Goal: Information Seeking & Learning: Check status

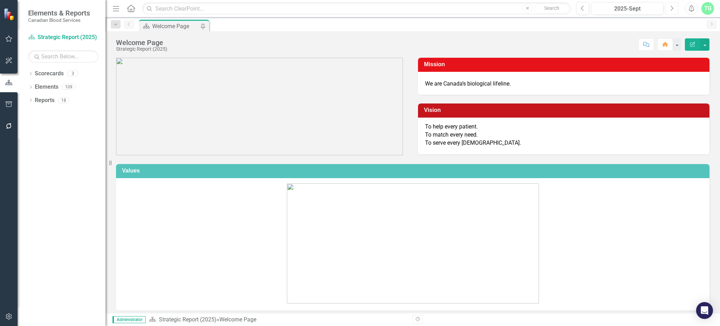
click at [670, 9] on icon "Next" at bounding box center [672, 8] width 4 height 6
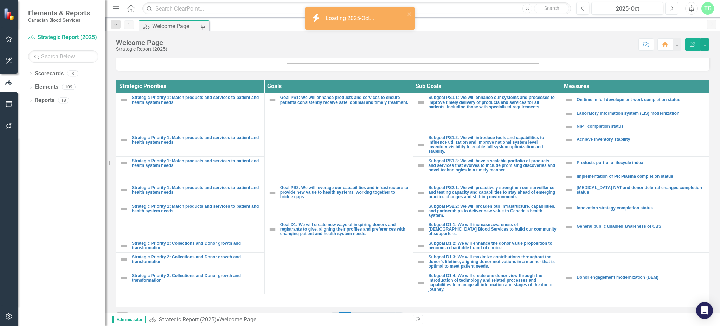
scroll to position [258, 0]
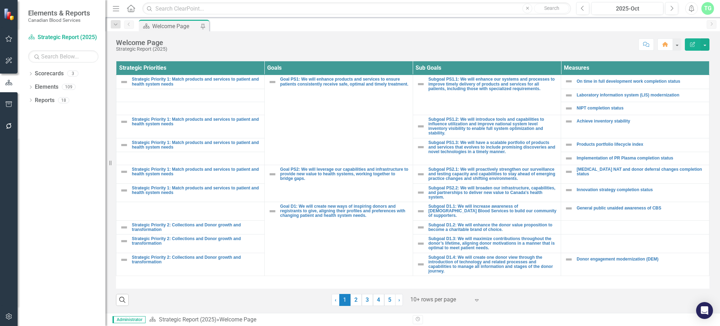
click at [429, 295] on div at bounding box center [440, 299] width 60 height 9
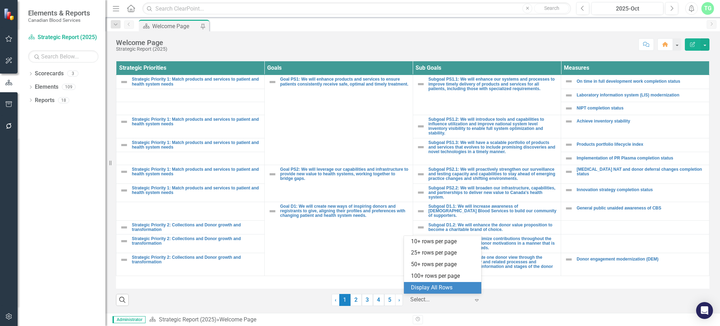
click at [438, 284] on div "Display All Rows" at bounding box center [444, 288] width 66 height 8
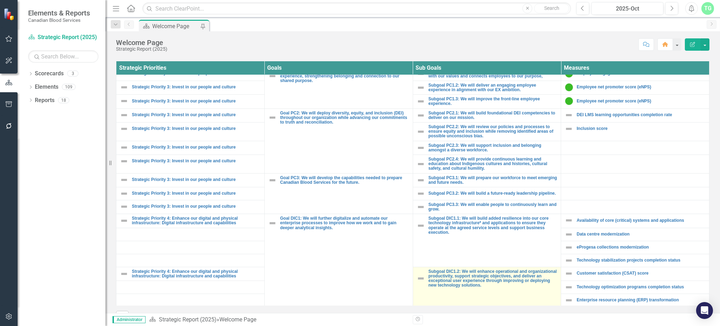
scroll to position [375, 0]
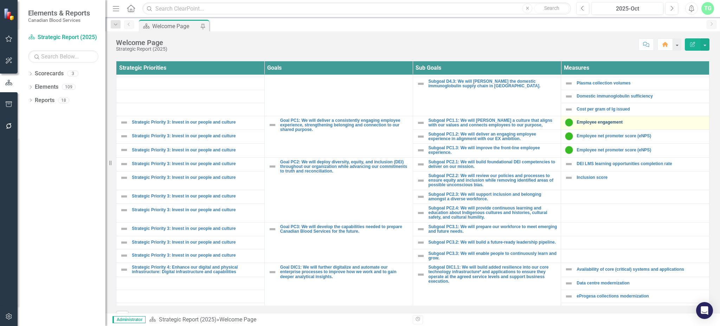
click at [608, 121] on link "Employee engagement" at bounding box center [641, 122] width 129 height 5
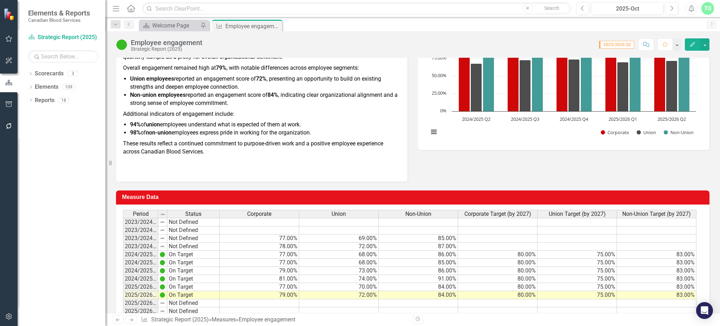
scroll to position [115, 0]
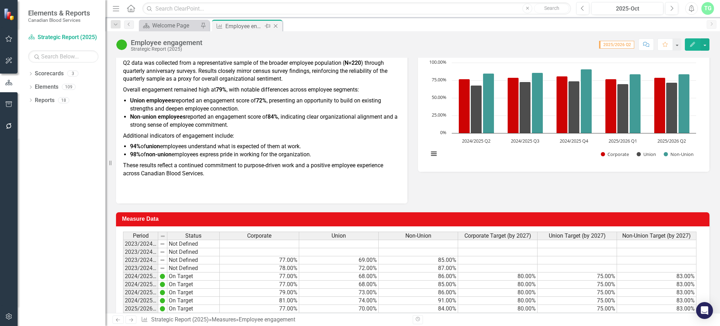
click at [276, 23] on icon "Close" at bounding box center [275, 26] width 7 height 6
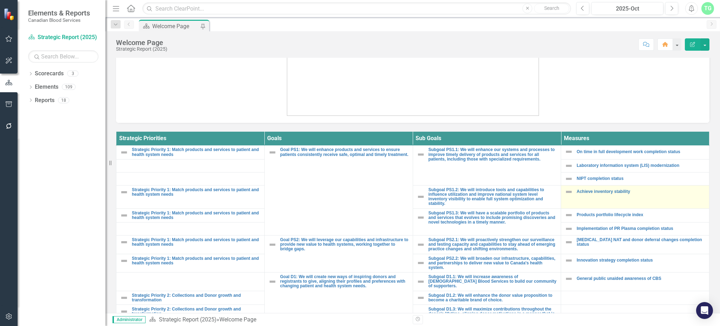
scroll to position [275, 0]
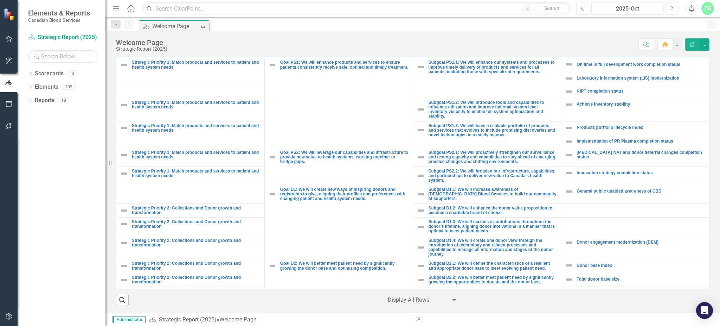
click at [706, 188] on div "Strategic Priorities Goals Sub Goals Measures Strategic Priority 1: Match produ…" at bounding box center [413, 171] width 604 height 270
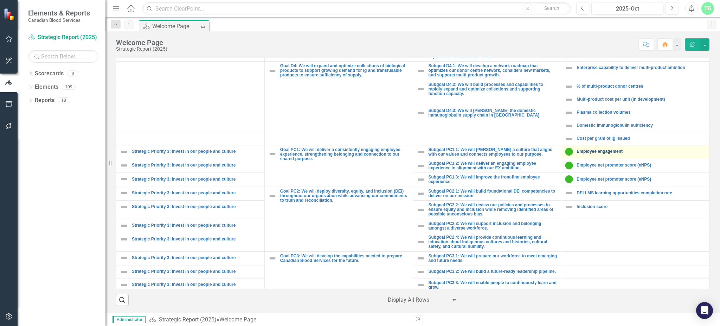
scroll to position [375, 0]
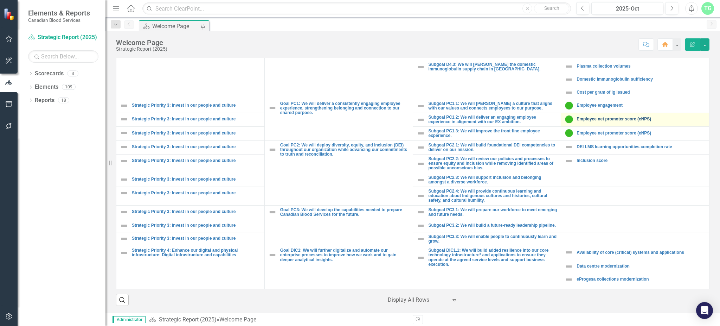
click at [617, 119] on link "Employee net promoter score (eNPS)" at bounding box center [641, 119] width 129 height 5
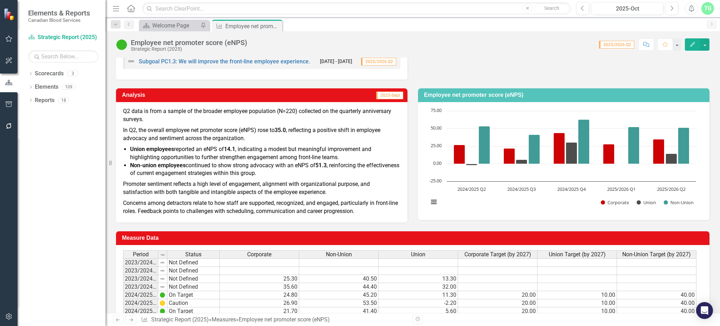
scroll to position [141, 0]
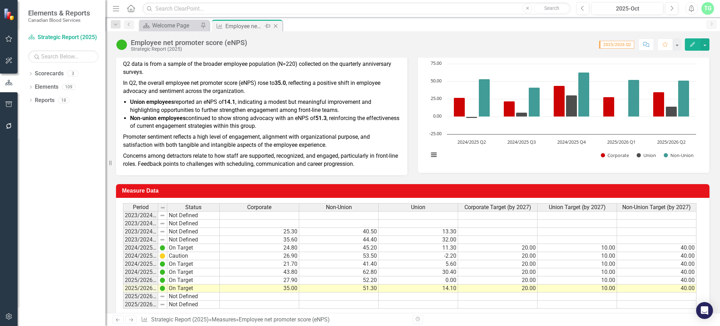
click at [278, 22] on div "Close" at bounding box center [276, 26] width 9 height 9
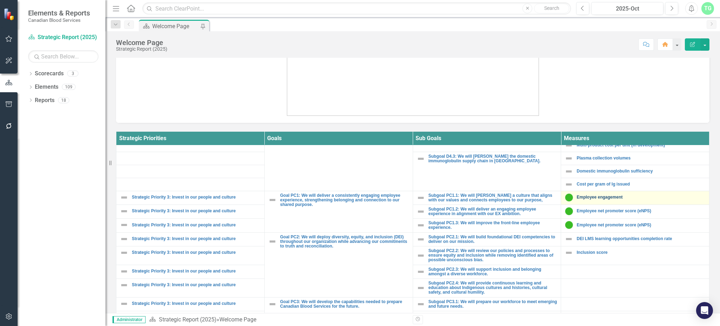
scroll to position [375, 0]
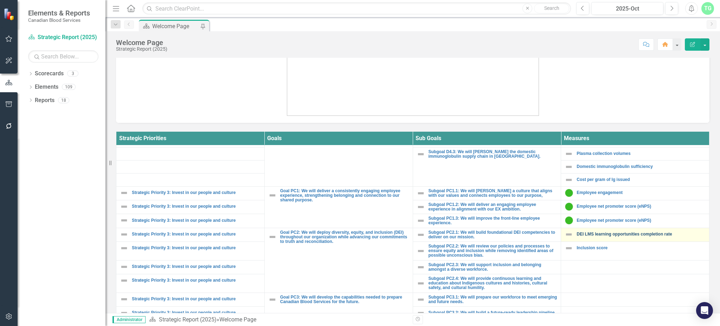
click at [609, 236] on link "DEI LMS learning opportunities completion rate" at bounding box center [641, 234] width 129 height 5
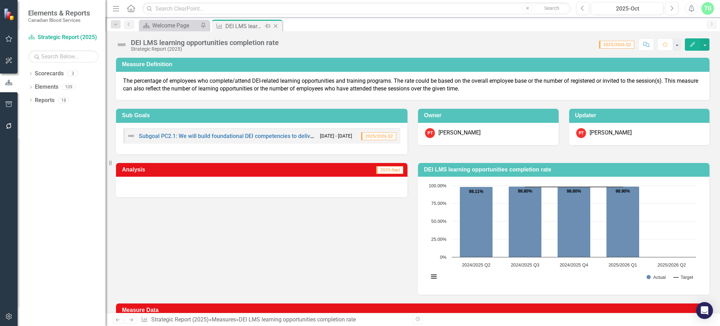
click at [277, 23] on icon "Close" at bounding box center [275, 26] width 7 height 6
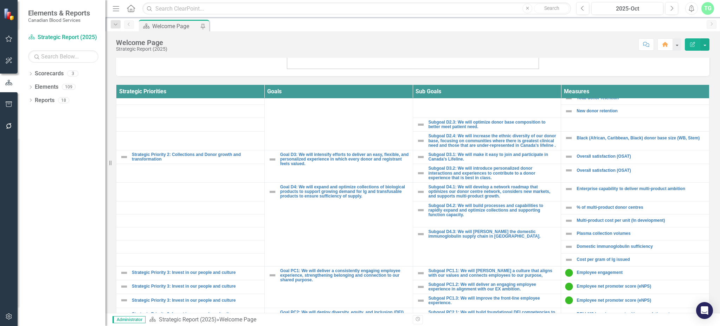
scroll to position [281, 0]
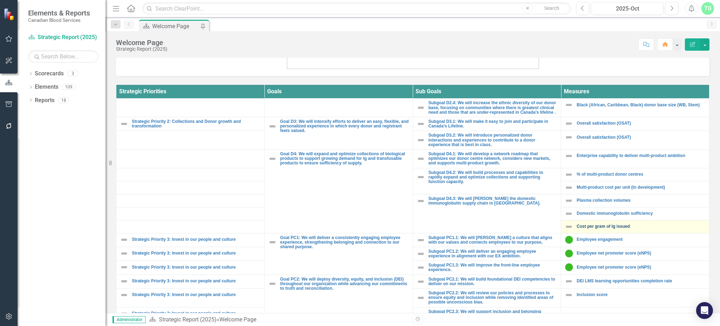
click at [617, 225] on link "Cost per gram of Ig issued" at bounding box center [641, 226] width 129 height 5
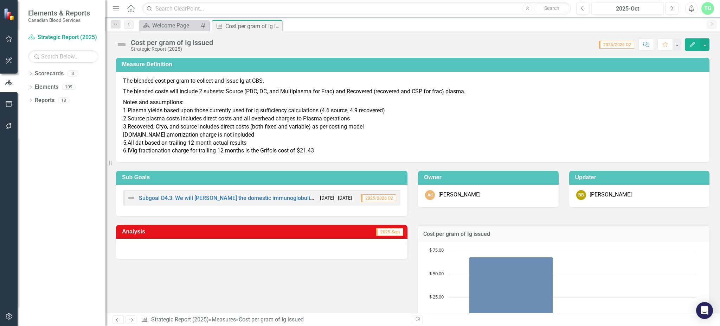
scroll to position [141, 0]
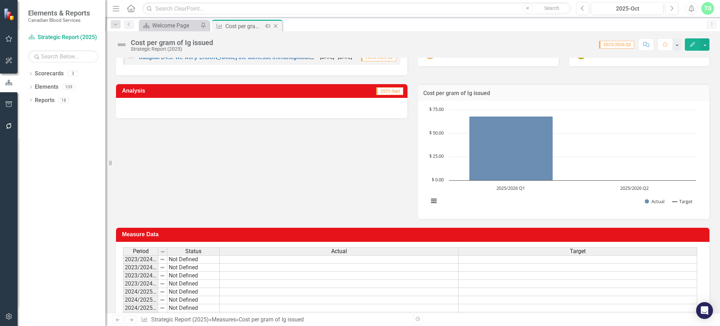
click at [278, 26] on icon "Close" at bounding box center [275, 26] width 7 height 6
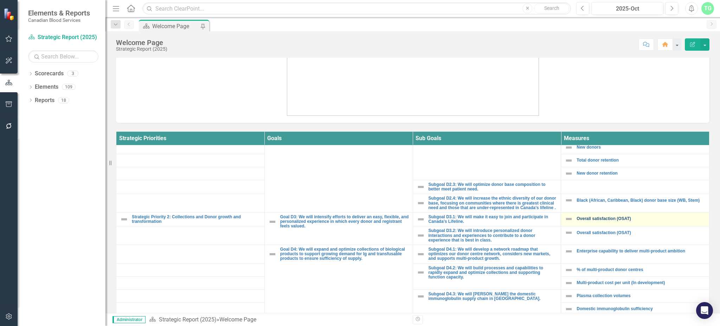
scroll to position [281, 0]
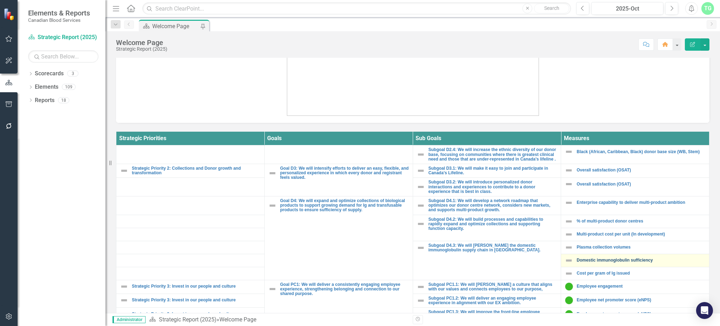
click at [625, 261] on link "Domestic immunoglobulin sufficiency" at bounding box center [641, 260] width 129 height 5
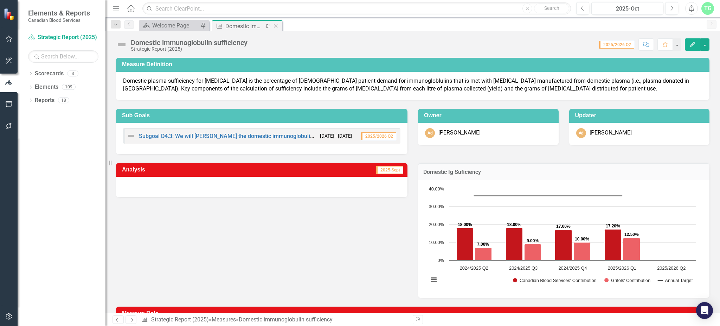
click at [276, 24] on icon "Close" at bounding box center [275, 26] width 7 height 6
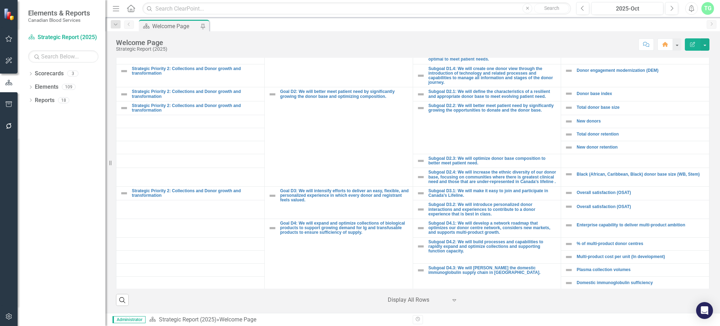
scroll to position [187, 0]
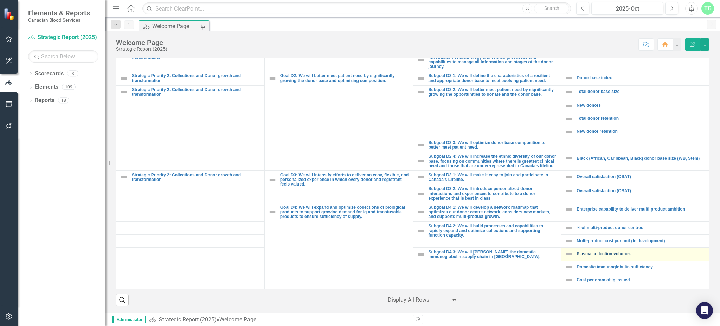
click at [617, 254] on link "Plasma collection volumes" at bounding box center [641, 253] width 129 height 5
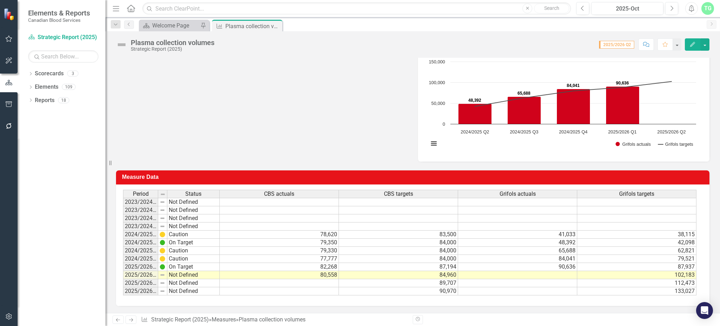
scroll to position [276, 0]
click at [275, 25] on icon "Close" at bounding box center [275, 26] width 7 height 6
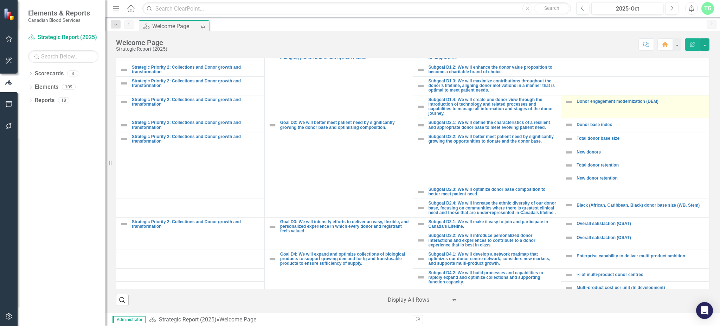
scroll to position [234, 0]
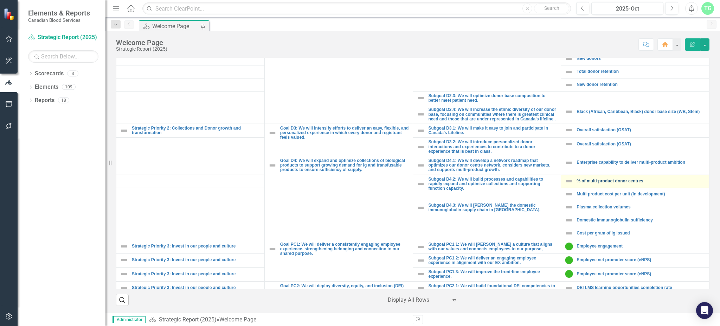
click at [605, 183] on link "% of multi-product donor centres" at bounding box center [641, 181] width 129 height 5
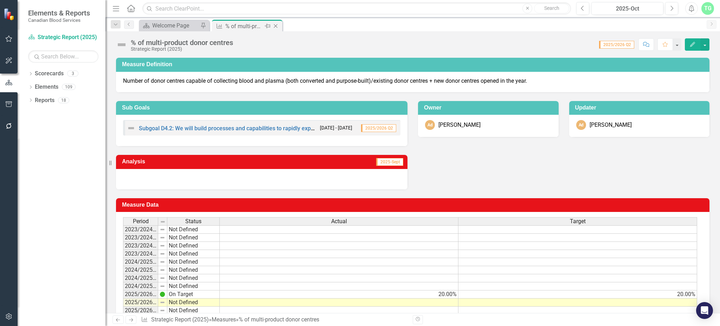
click at [277, 24] on icon "Close" at bounding box center [275, 26] width 7 height 6
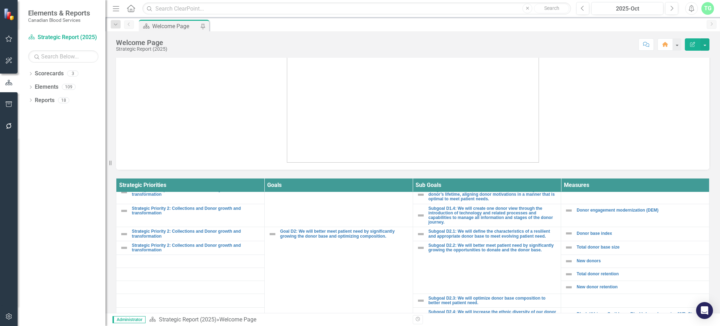
scroll to position [187, 0]
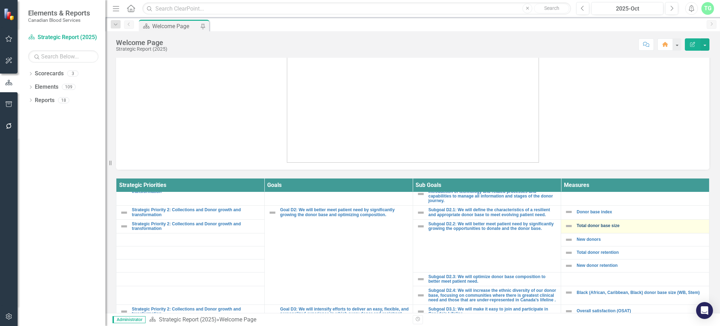
click at [607, 223] on link "Total donor base size" at bounding box center [641, 225] width 129 height 5
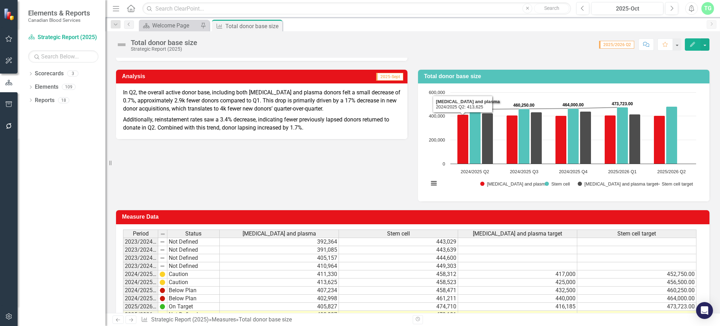
scroll to position [64, 0]
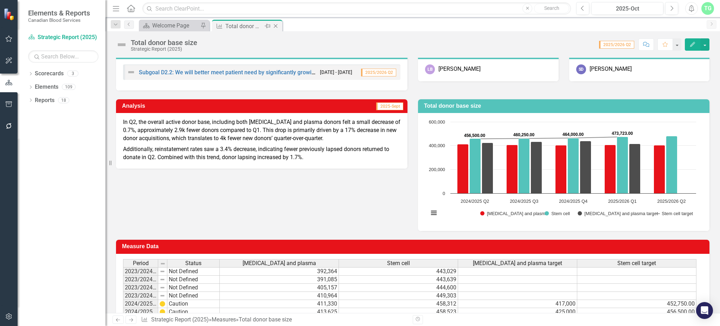
click at [273, 25] on icon "Close" at bounding box center [275, 26] width 7 height 6
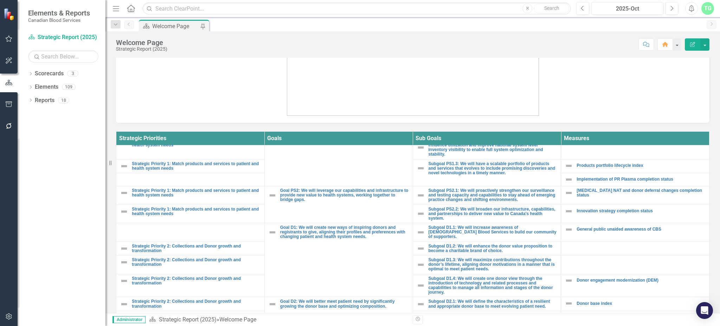
scroll to position [141, 0]
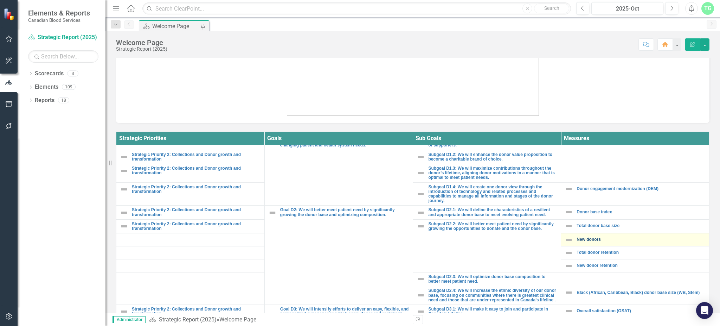
click at [587, 237] on link "New donors" at bounding box center [641, 239] width 129 height 5
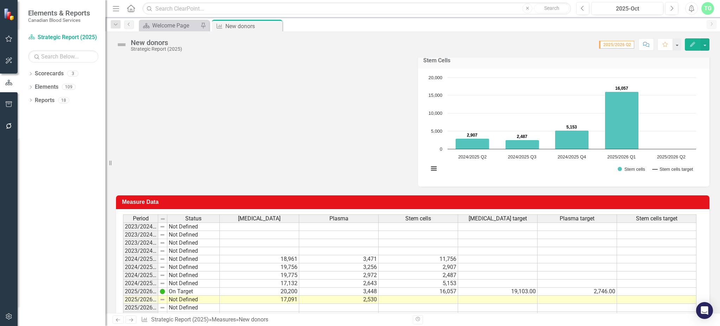
scroll to position [375, 0]
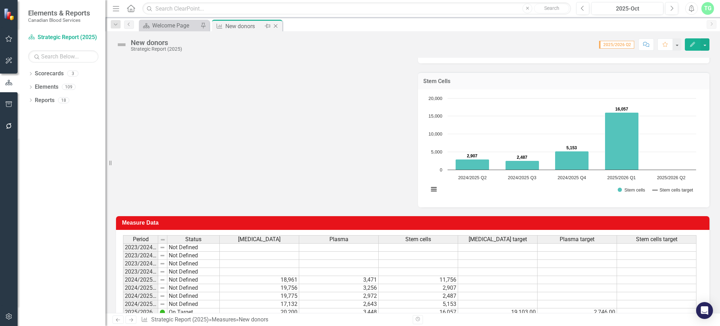
click at [274, 23] on icon "Close" at bounding box center [275, 26] width 7 height 6
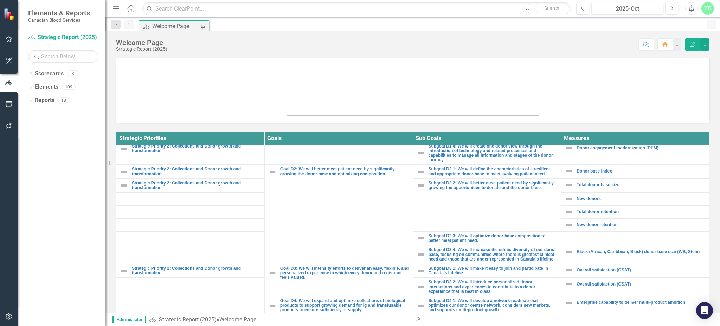
scroll to position [187, 0]
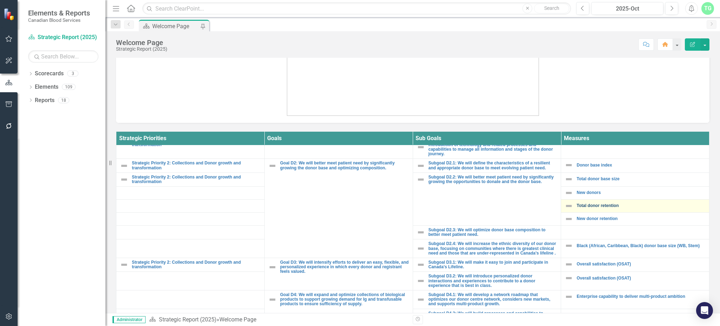
click at [596, 203] on link "Total donor retention" at bounding box center [641, 205] width 129 height 5
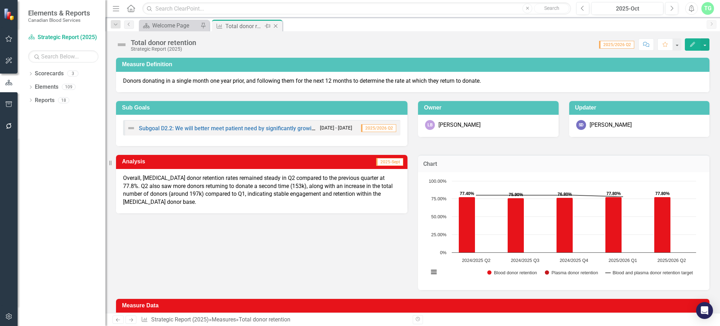
click at [276, 24] on icon "Close" at bounding box center [275, 26] width 7 height 6
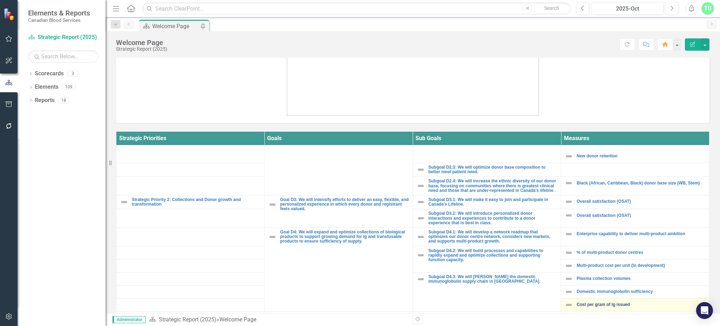
scroll to position [234, 0]
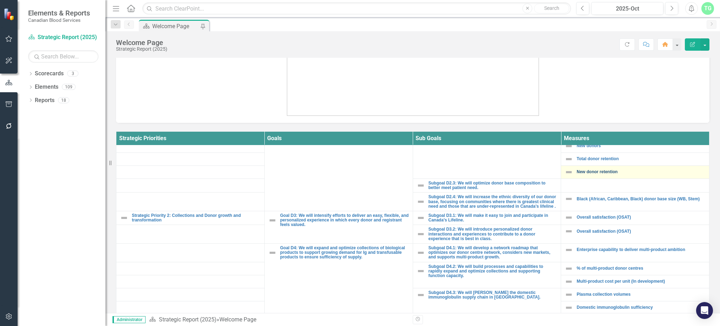
click at [591, 170] on link "New donor retention" at bounding box center [641, 172] width 129 height 5
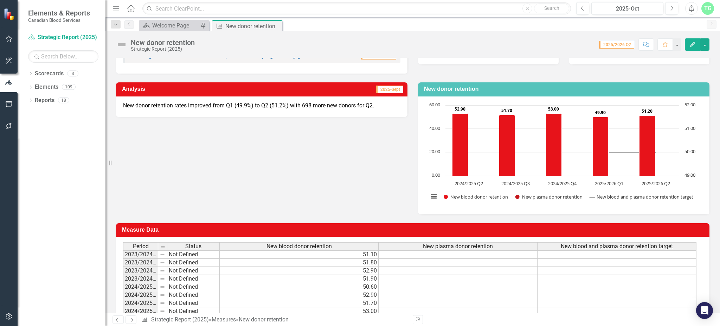
scroll to position [130, 0]
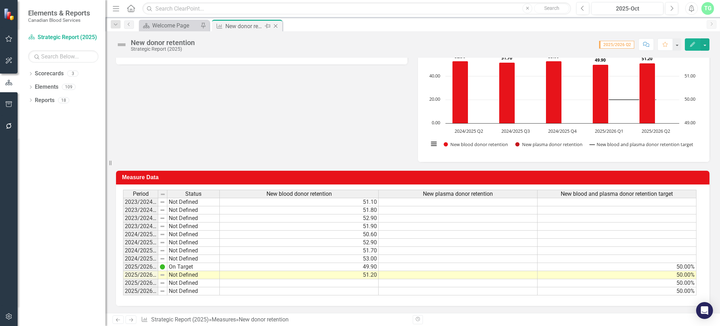
click at [276, 25] on icon at bounding box center [276, 26] width 4 height 4
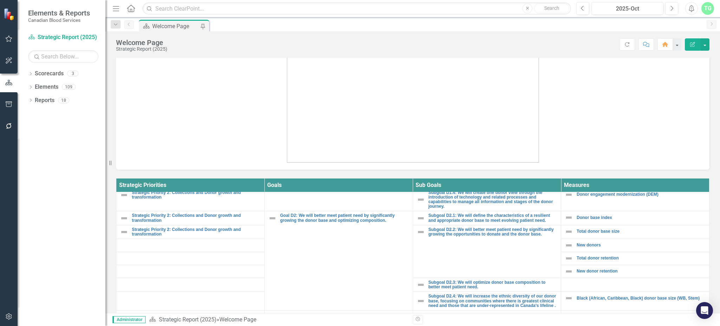
scroll to position [187, 0]
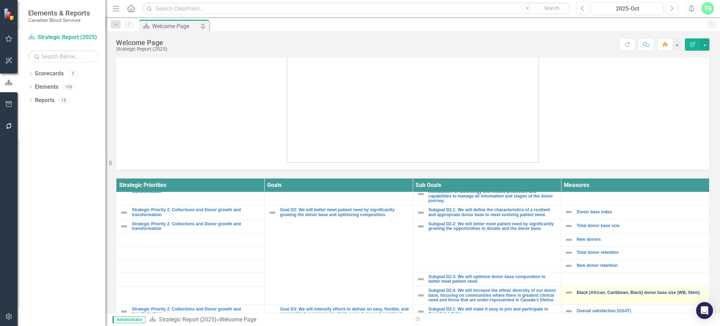
click at [638, 290] on link "Black (African, Caribbean, Black) donor base size (WB, Stem)" at bounding box center [641, 292] width 129 height 5
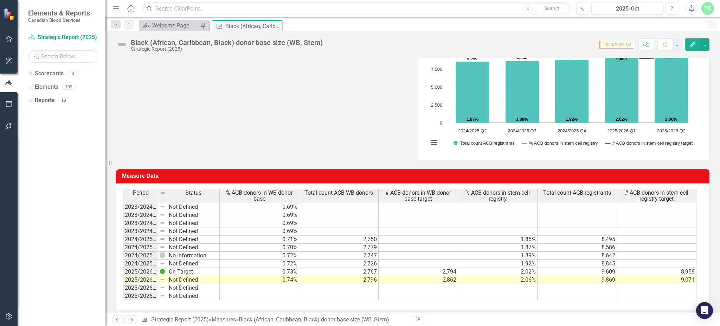
scroll to position [281, 0]
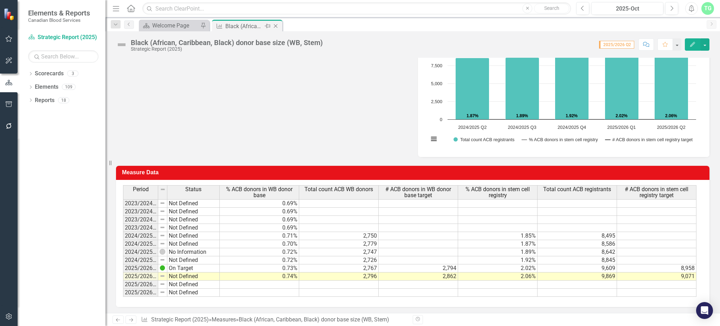
click at [277, 25] on icon "Close" at bounding box center [275, 26] width 7 height 6
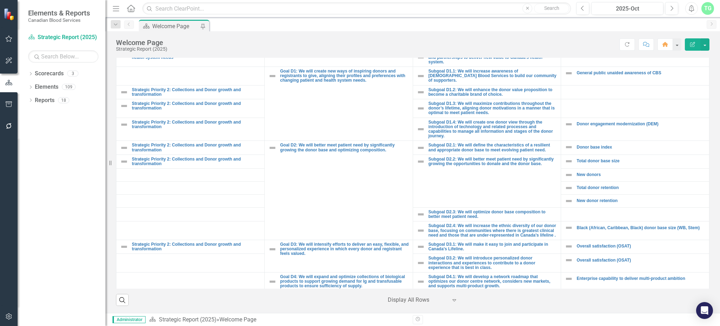
scroll to position [141, 0]
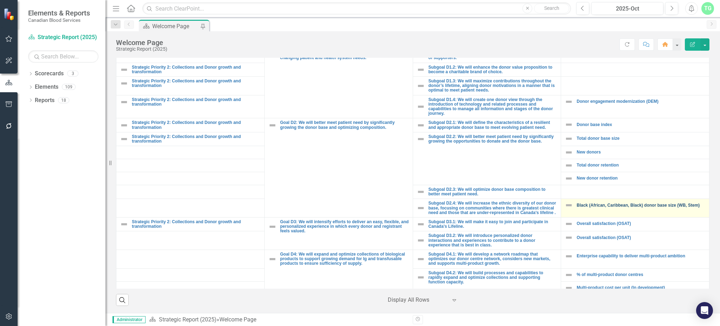
click at [577, 203] on link "Black (African, Caribbean, Black) donor base size (WB, Stem)" at bounding box center [641, 205] width 129 height 5
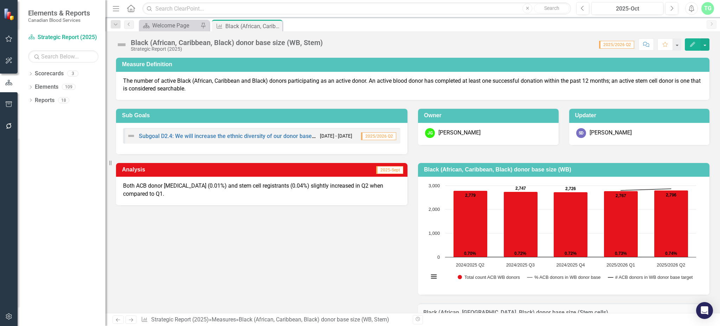
click at [124, 43] on img at bounding box center [121, 44] width 11 height 11
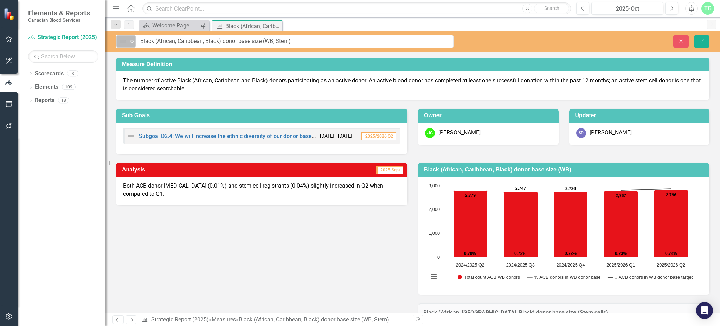
click at [131, 43] on icon "Expand" at bounding box center [131, 42] width 7 height 6
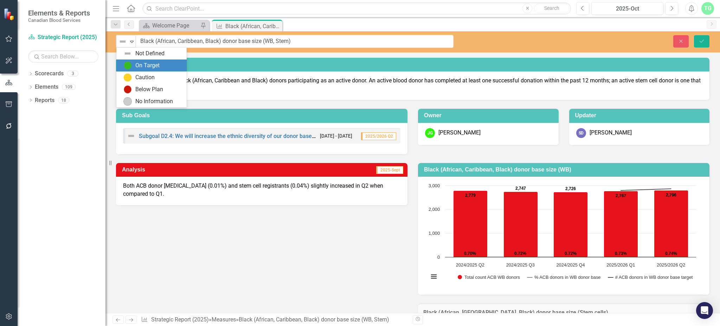
click at [136, 66] on div "On Target" at bounding box center [147, 66] width 24 height 8
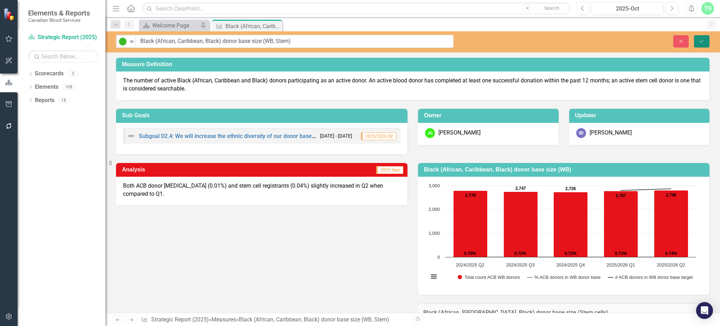
click at [702, 41] on icon "Save" at bounding box center [702, 41] width 6 height 5
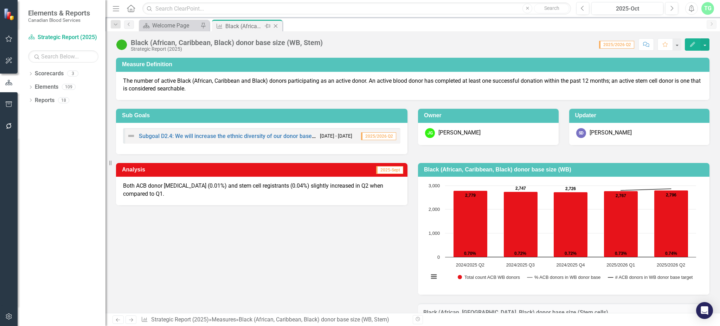
click at [275, 24] on icon "Close" at bounding box center [275, 26] width 7 height 6
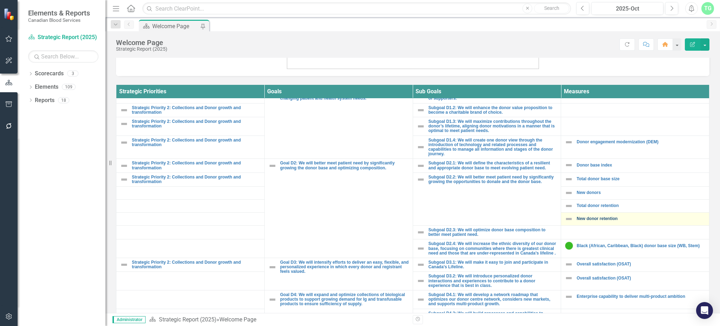
scroll to position [187, 0]
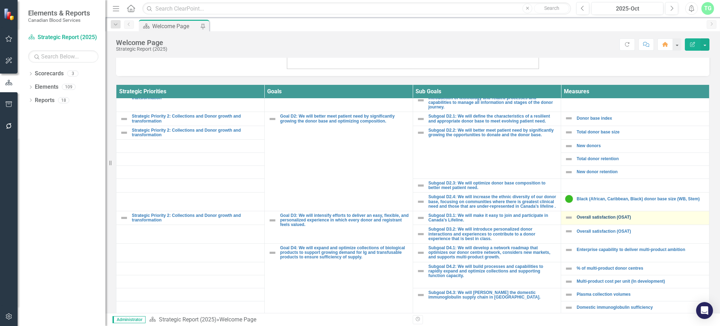
click at [607, 219] on link "Overall satisfaction (OSAT)" at bounding box center [641, 217] width 129 height 5
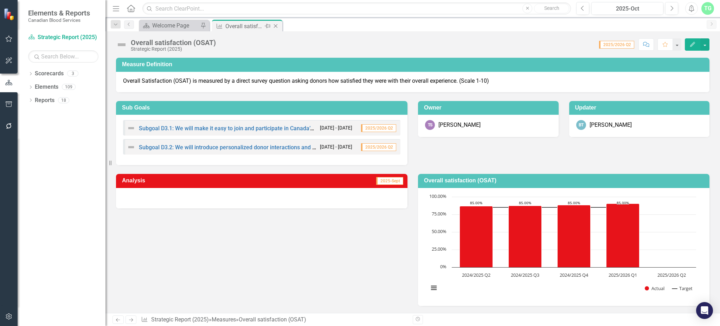
click at [275, 28] on icon "Close" at bounding box center [275, 26] width 7 height 6
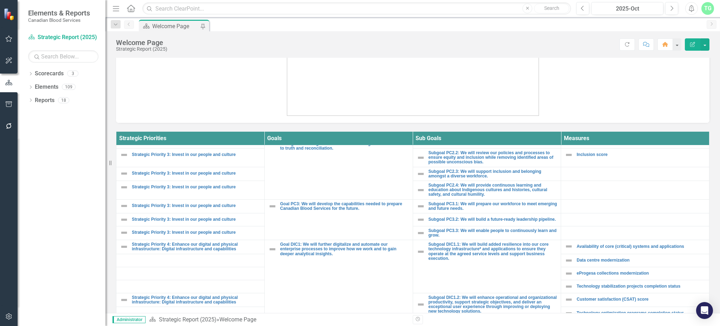
scroll to position [469, 0]
click at [565, 153] on img at bounding box center [569, 154] width 8 height 8
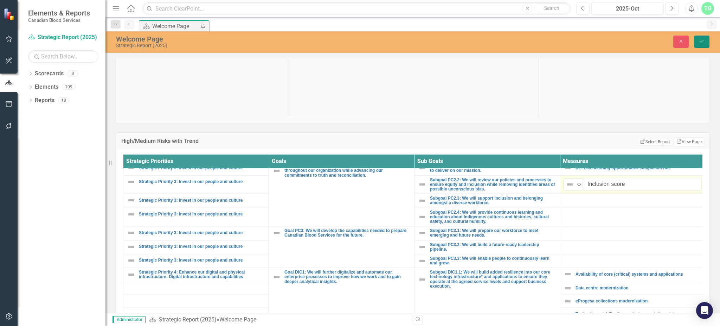
click at [700, 39] on icon "Save" at bounding box center [702, 41] width 6 height 5
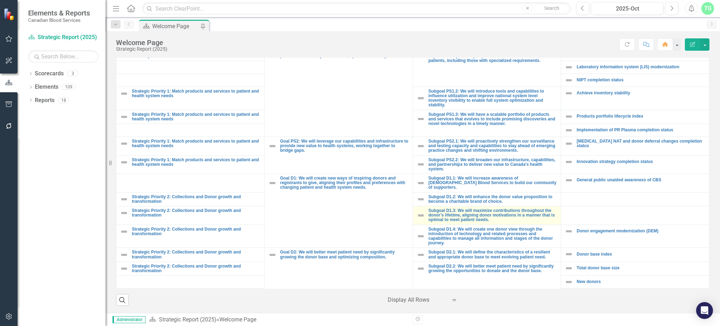
scroll to position [0, 0]
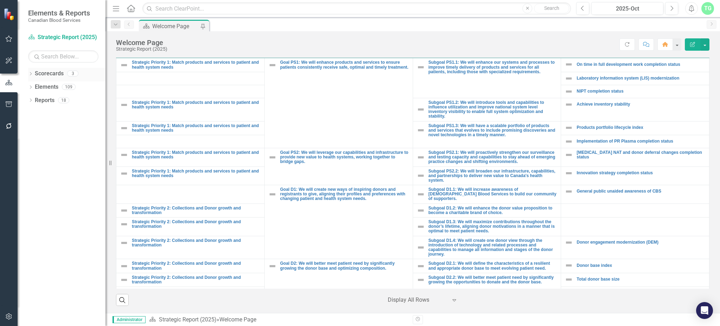
click at [30, 72] on div "Dropdown" at bounding box center [30, 74] width 5 height 6
click at [42, 101] on link "Operational Report" at bounding box center [72, 100] width 67 height 8
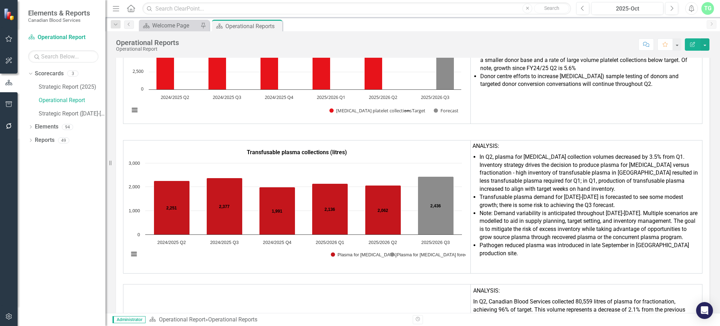
scroll to position [1523, 0]
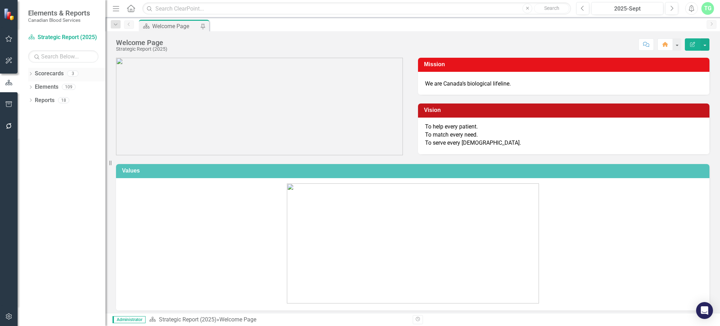
click at [28, 75] on icon "Dropdown" at bounding box center [30, 74] width 5 height 4
click at [40, 104] on link "Operational Report" at bounding box center [72, 100] width 67 height 8
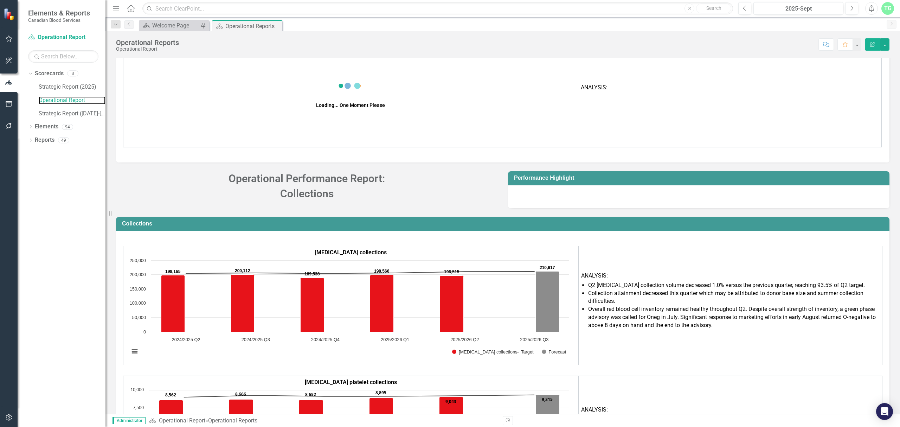
scroll to position [1314, 0]
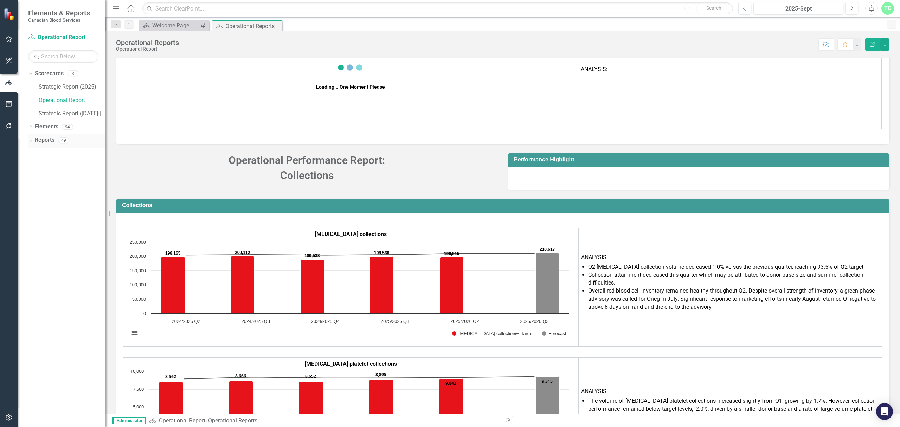
click at [30, 141] on icon "Dropdown" at bounding box center [30, 141] width 5 height 4
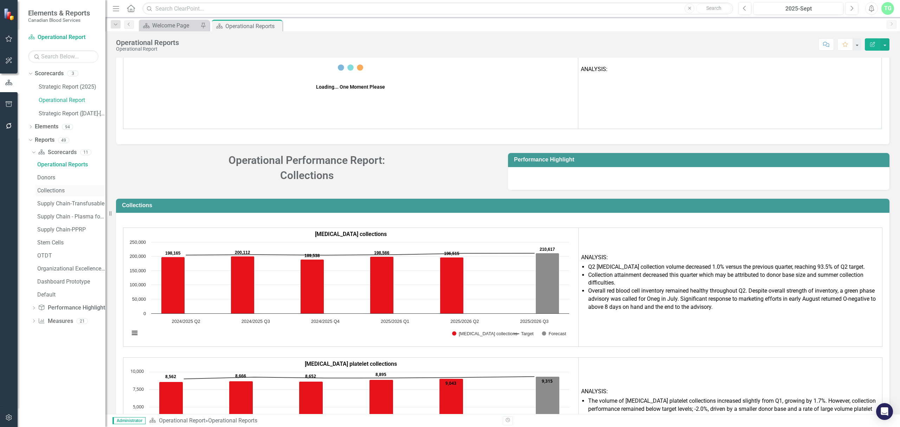
click at [44, 188] on div "Collections" at bounding box center [71, 190] width 68 height 6
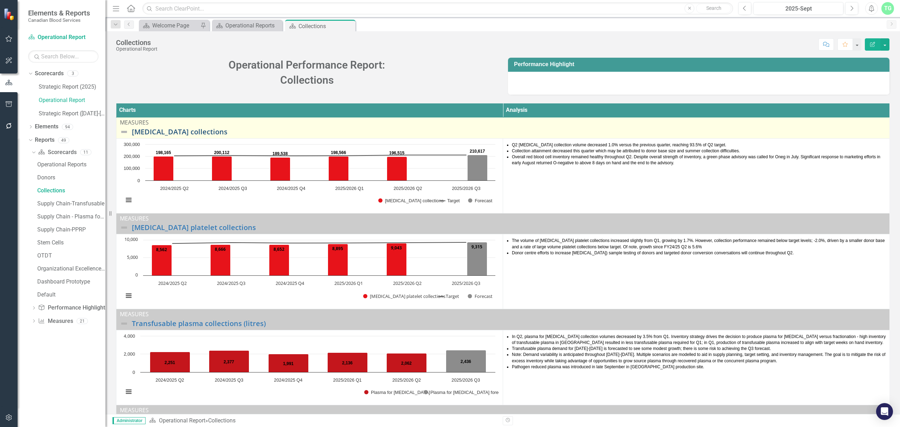
click at [169, 133] on link "[MEDICAL_DATA] collections" at bounding box center [509, 132] width 754 height 8
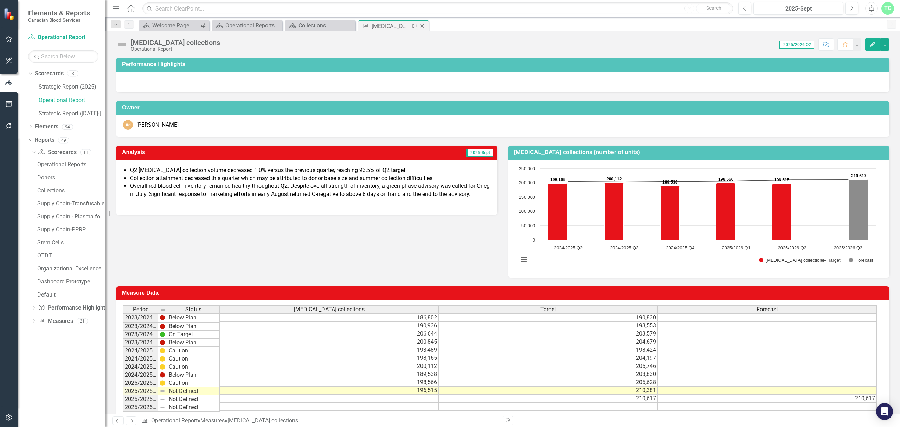
click at [422, 22] on div "Close" at bounding box center [422, 26] width 9 height 9
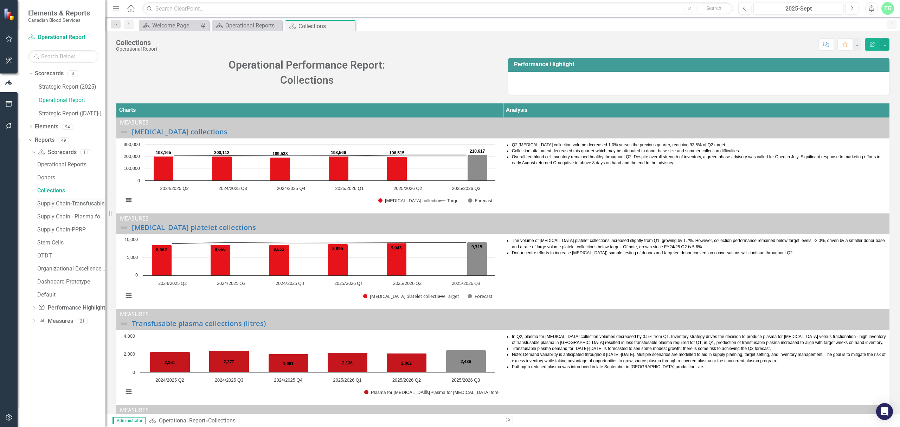
click at [57, 200] on link "Supply Chain-Transfusable" at bounding box center [71, 203] width 70 height 11
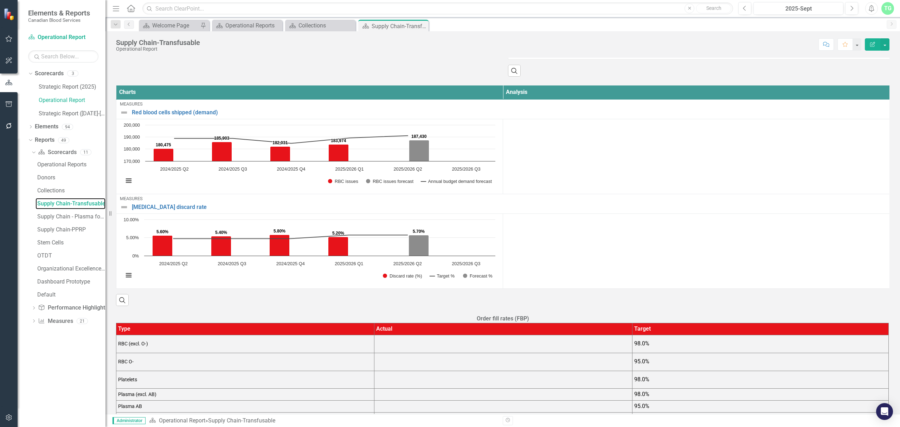
scroll to position [47, 0]
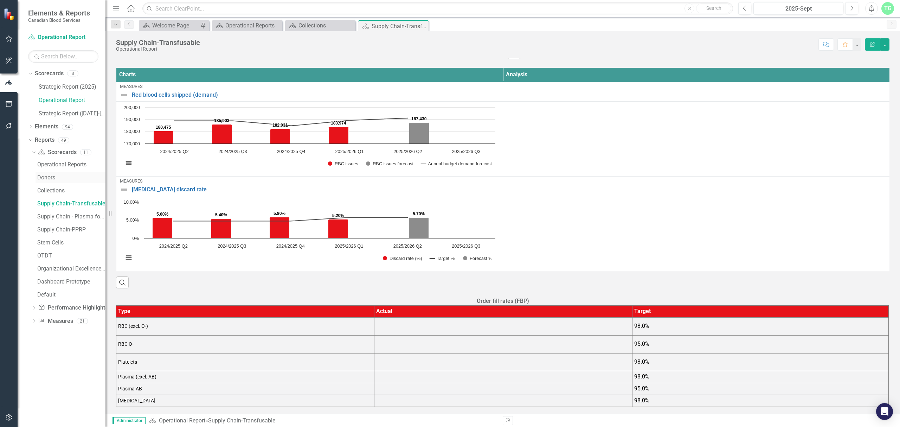
click at [51, 176] on div "Donors" at bounding box center [71, 177] width 68 height 6
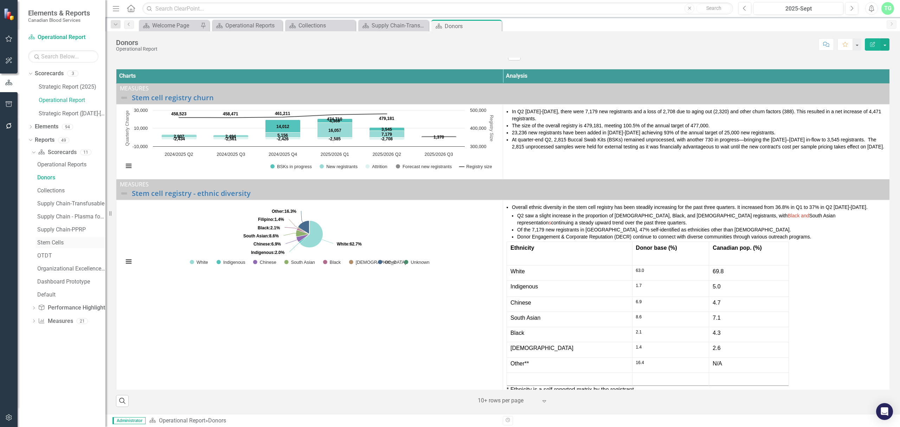
click at [51, 241] on div "Stem Cells" at bounding box center [71, 243] width 68 height 6
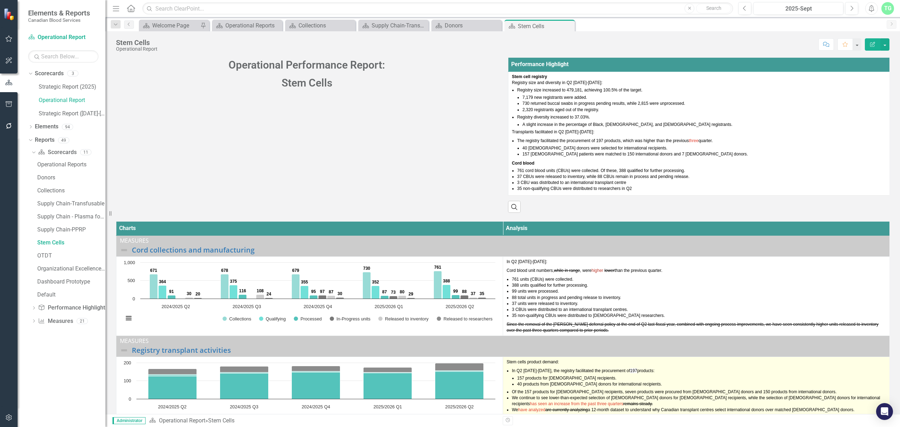
scroll to position [47, 0]
